Goal: Task Accomplishment & Management: Manage account settings

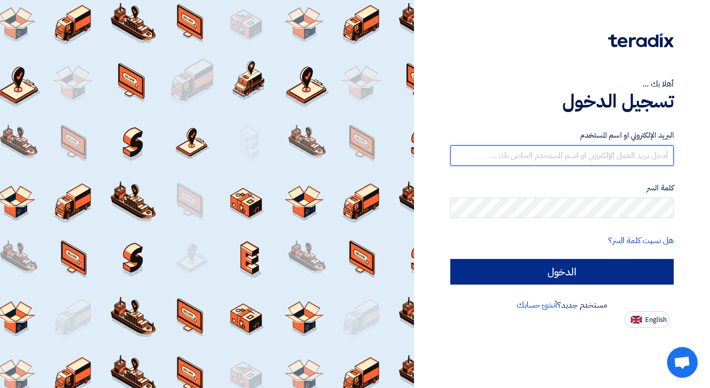
type input "[EMAIL_ADDRESS][DOMAIN_NAME]"
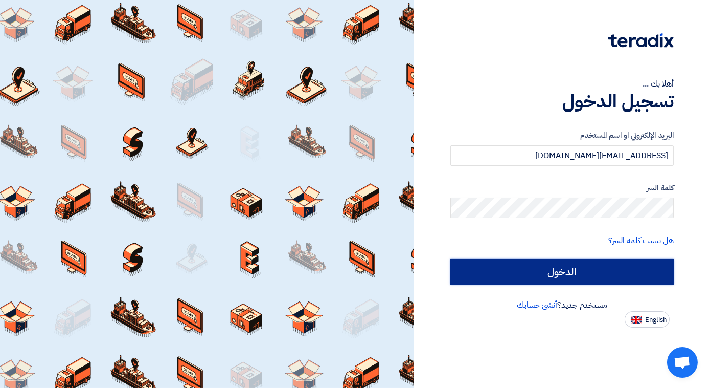
click at [561, 279] on input "الدخول" at bounding box center [562, 272] width 223 height 26
type input "Sign in"
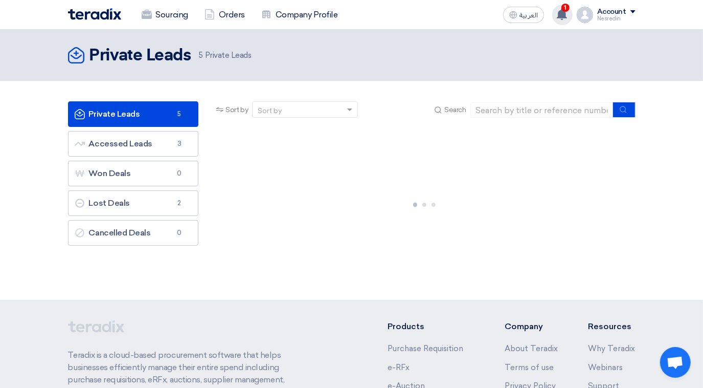
click at [565, 13] on use at bounding box center [562, 14] width 10 height 11
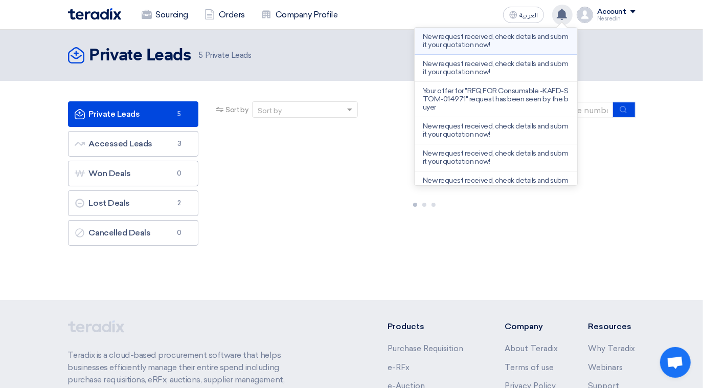
click at [457, 39] on p "New request received, check details and submit your quotation now!" at bounding box center [496, 41] width 146 height 16
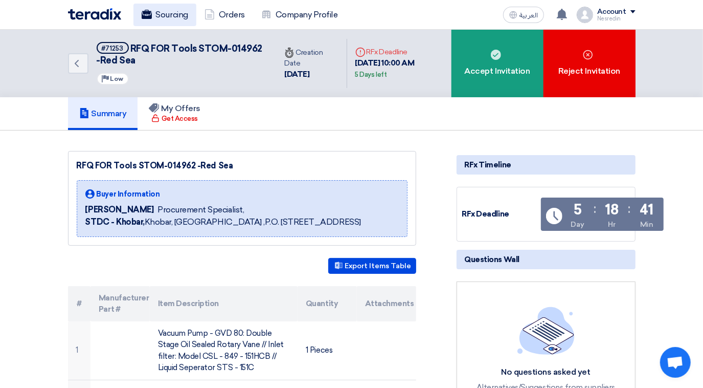
click at [175, 17] on link "Sourcing" at bounding box center [164, 15] width 63 height 23
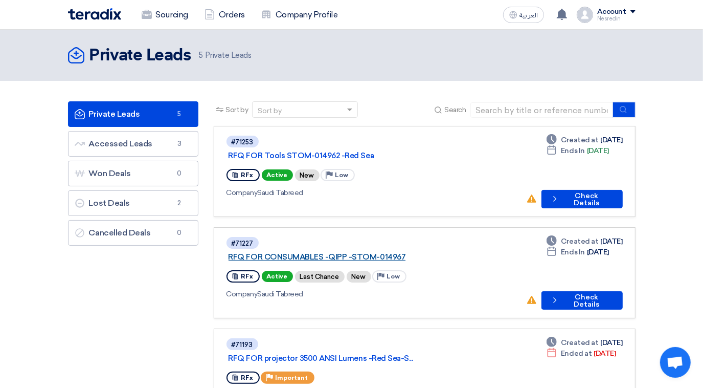
click at [325, 252] on link "RFQ FOR CONSUMABLES -QIPP -STOM-014967" at bounding box center [357, 256] width 256 height 9
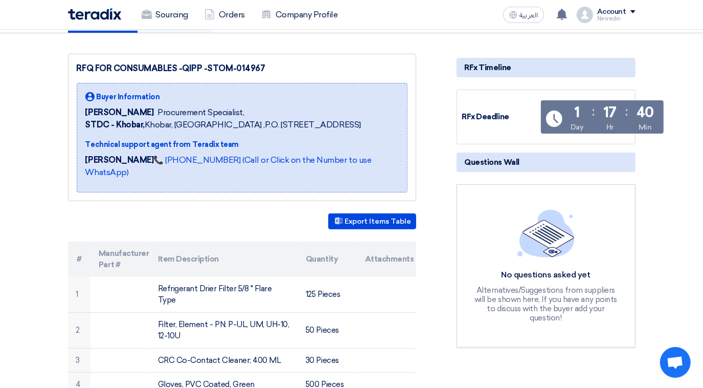
scroll to position [93, 0]
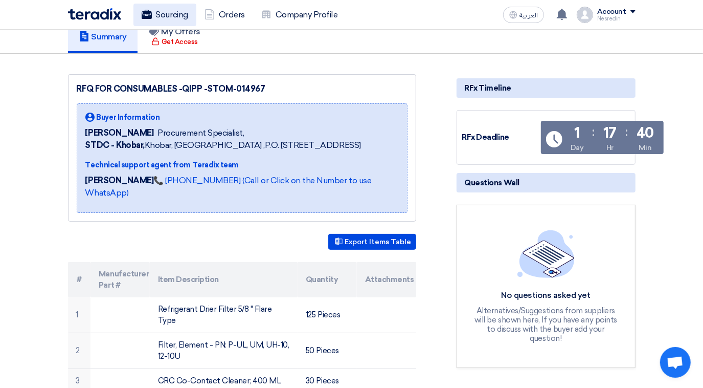
click at [165, 18] on link "Sourcing" at bounding box center [164, 15] width 63 height 23
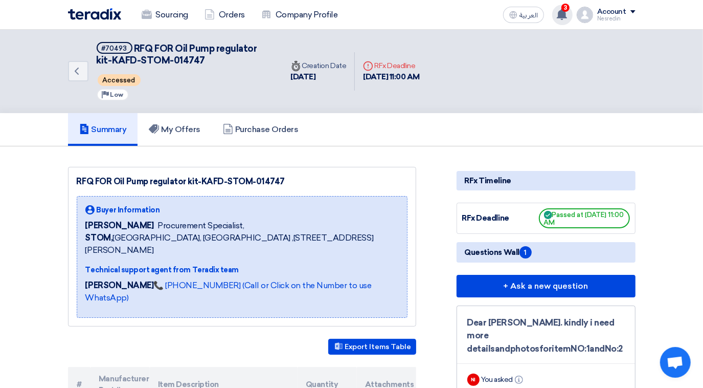
click at [563, 13] on use at bounding box center [562, 14] width 10 height 11
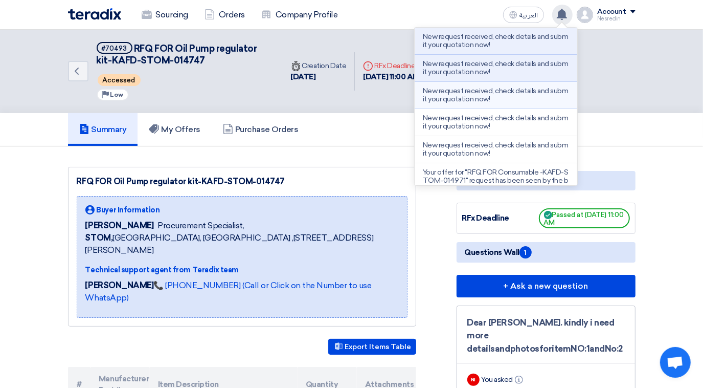
click at [472, 99] on p "New request received, check details and submit your quotation now!" at bounding box center [496, 95] width 146 height 16
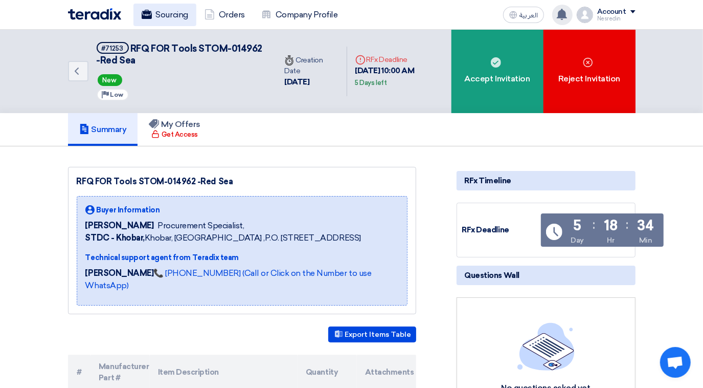
click at [162, 17] on link "Sourcing" at bounding box center [164, 15] width 63 height 23
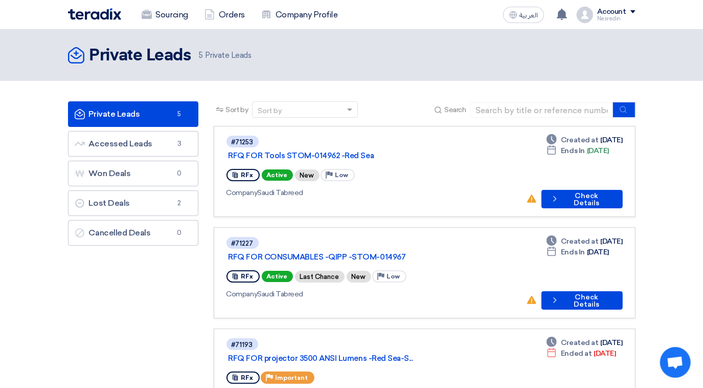
click at [146, 117] on link "Private Leads Private Leads 5" at bounding box center [133, 114] width 130 height 26
click at [142, 140] on link "Accessed Leads Accessed Leads 3" at bounding box center [133, 144] width 130 height 26
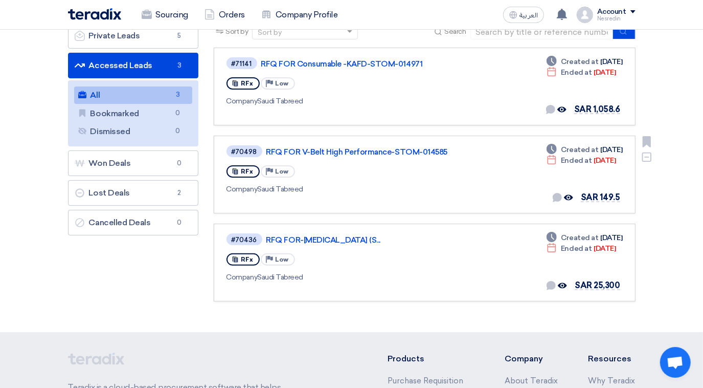
scroll to position [93, 0]
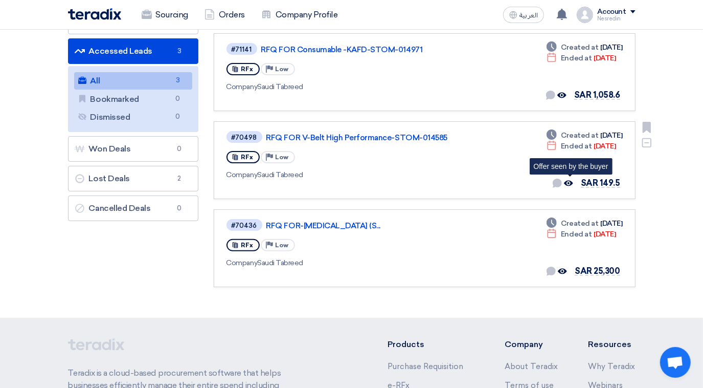
click at [571, 181] on use at bounding box center [568, 184] width 9 height 6
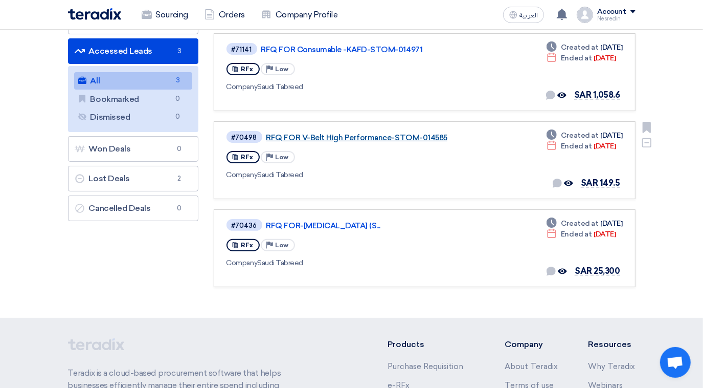
click at [417, 137] on link "RFQ FOR V-Belt High Performance-STOM-014585" at bounding box center [394, 137] width 256 height 9
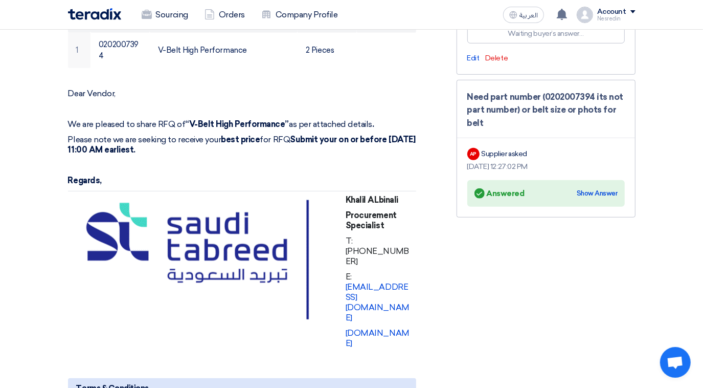
scroll to position [418, 0]
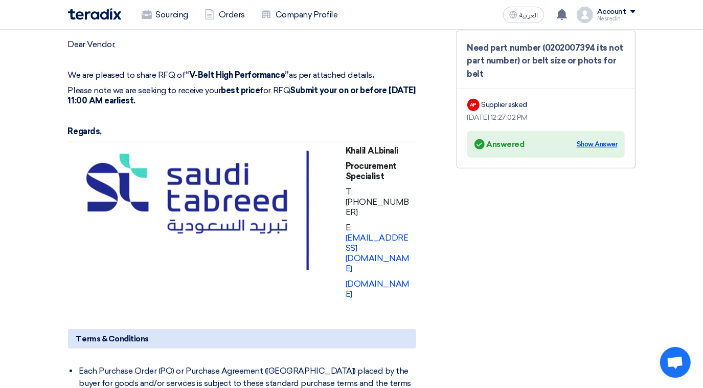
click at [606, 143] on div "Show Answer" at bounding box center [597, 144] width 41 height 10
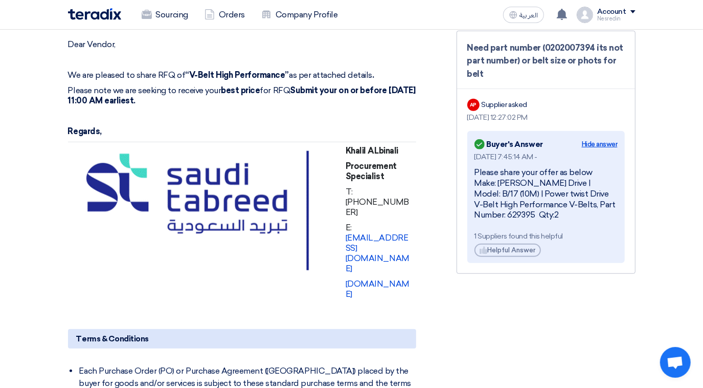
click at [604, 141] on div "Hide answer" at bounding box center [600, 144] width 36 height 10
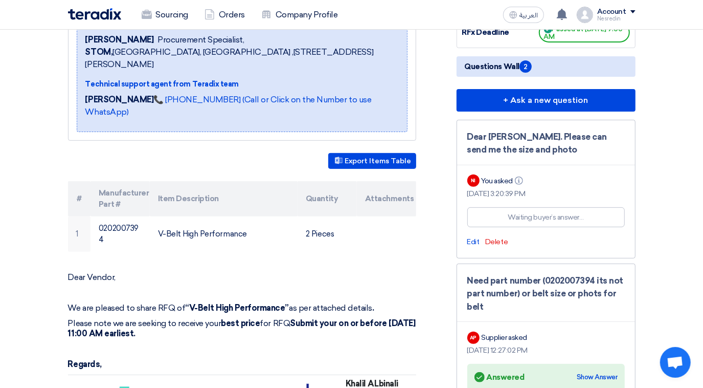
scroll to position [0, 0]
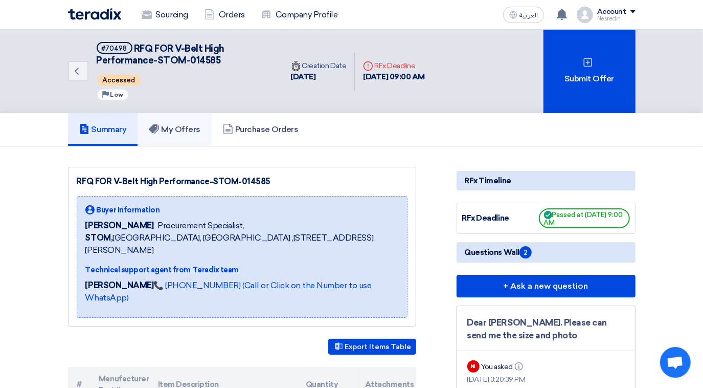
click at [186, 124] on h5 "My Offers" at bounding box center [175, 129] width 52 height 10
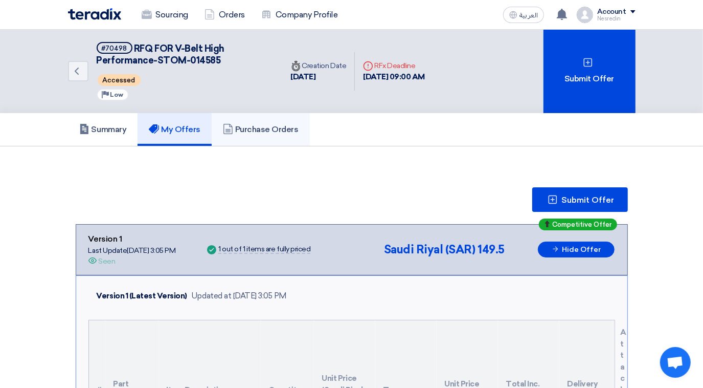
click at [275, 125] on h5 "Purchase Orders" at bounding box center [261, 129] width 76 height 10
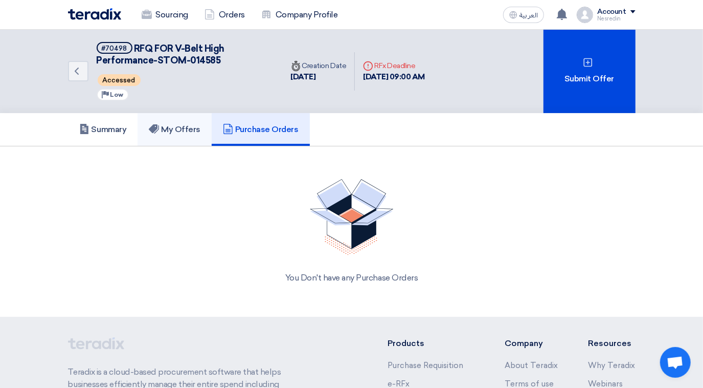
click at [174, 126] on h5 "My Offers" at bounding box center [175, 129] width 52 height 10
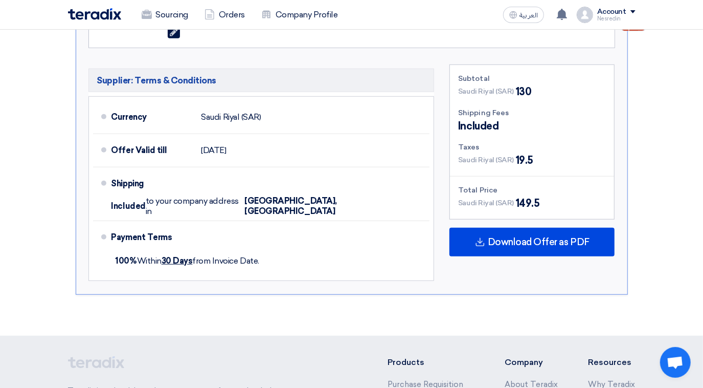
scroll to position [279, 0]
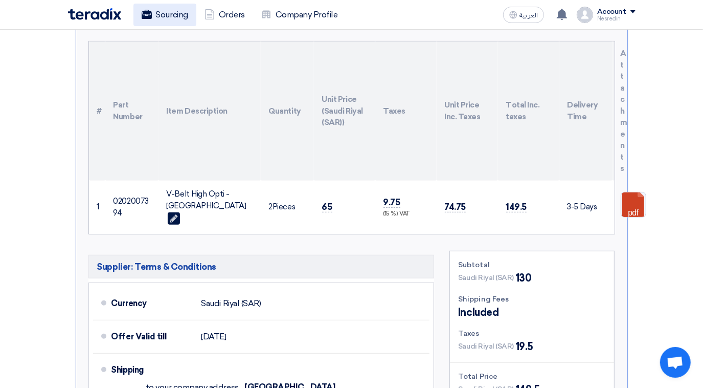
click at [178, 15] on link "Sourcing" at bounding box center [164, 15] width 63 height 23
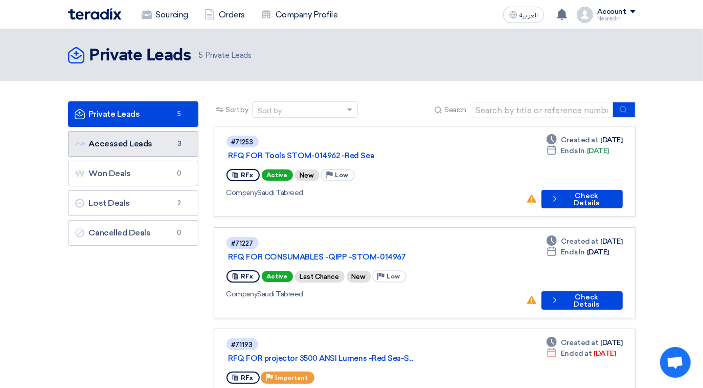
click at [148, 149] on link "Accessed Leads Accessed Leads 3" at bounding box center [133, 144] width 130 height 26
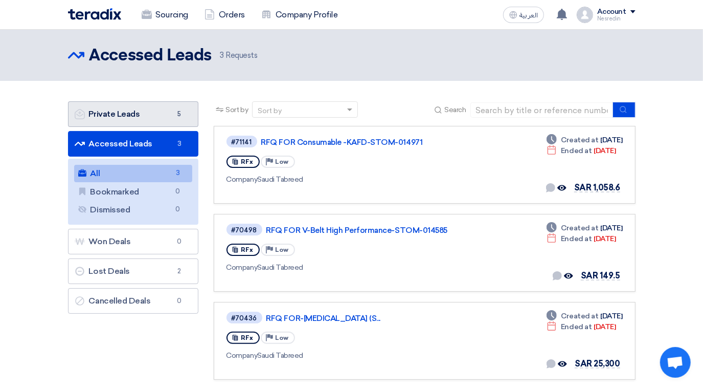
click at [154, 121] on link "Private Leads Private Leads 5" at bounding box center [133, 114] width 130 height 26
